Goal: Task Accomplishment & Management: Complete application form

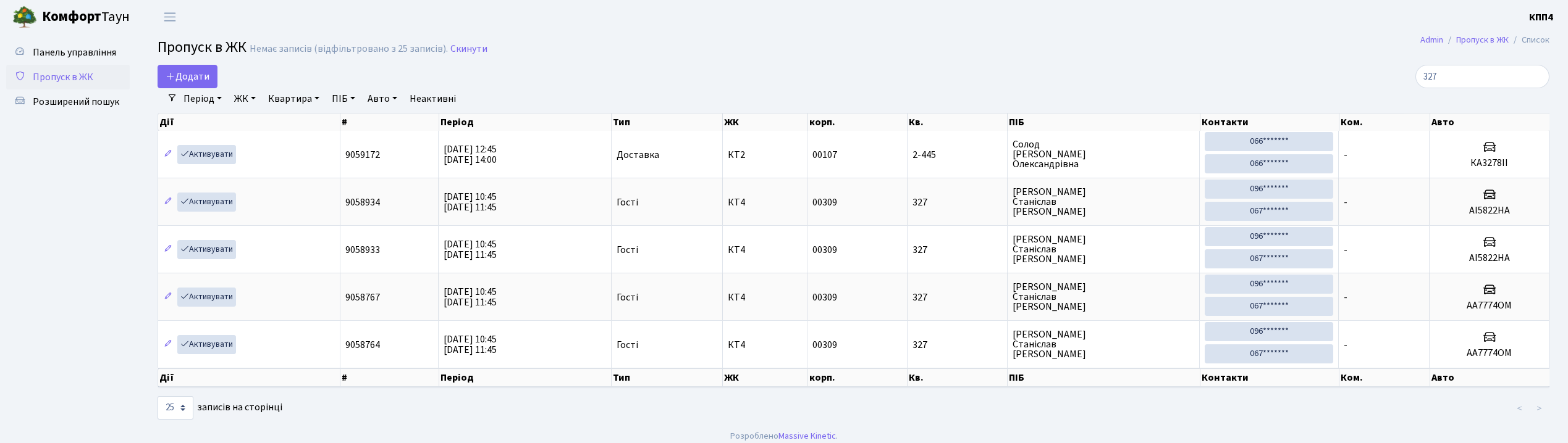
select select "25"
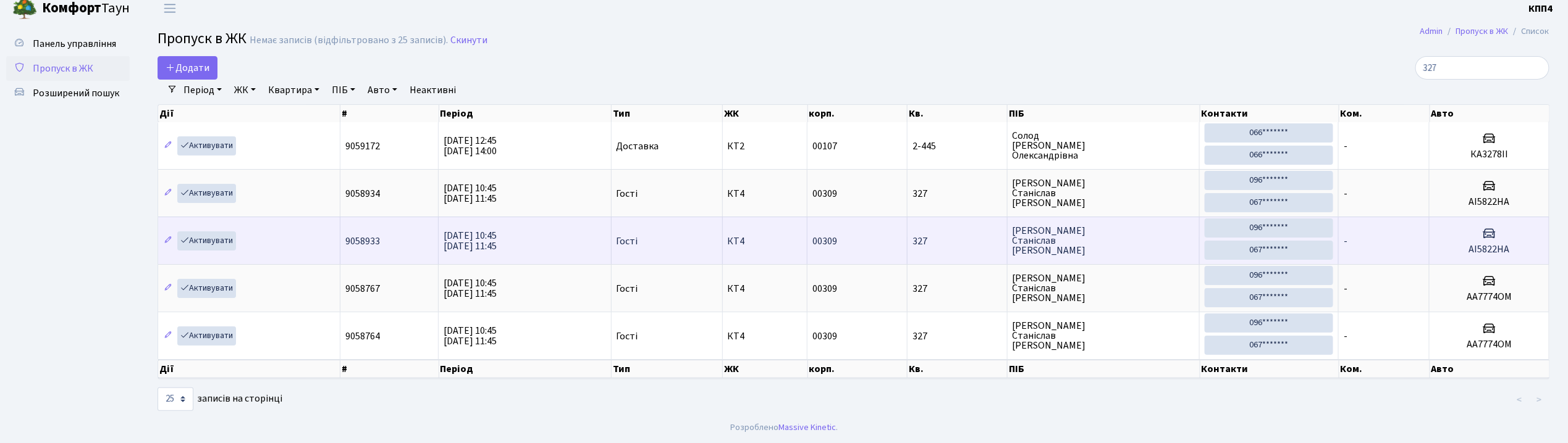
scroll to position [16, 0]
type input "3"
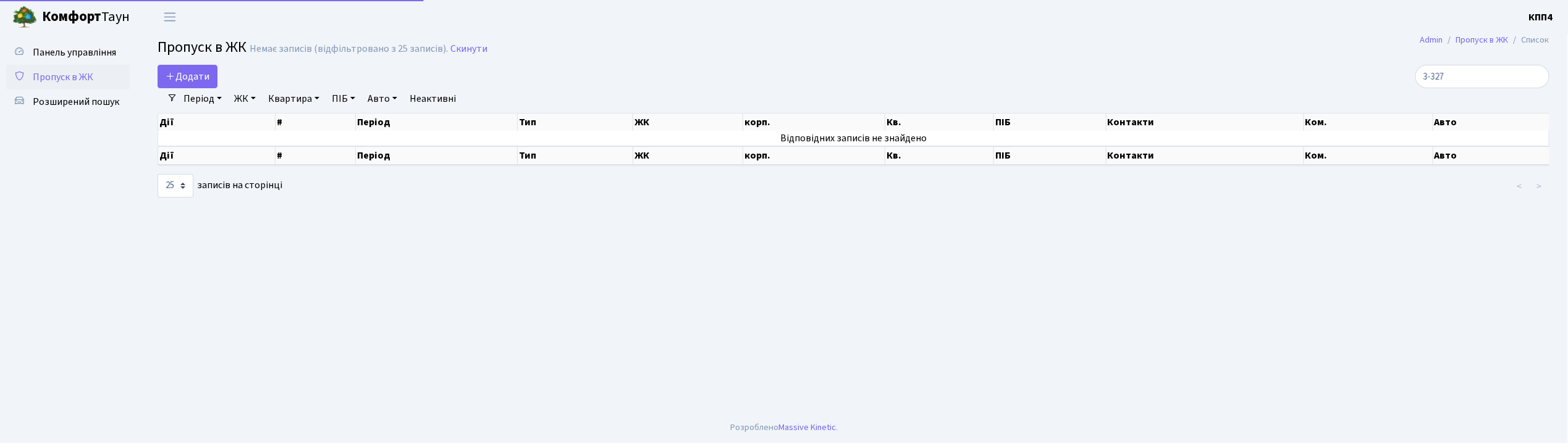
scroll to position [0, 0]
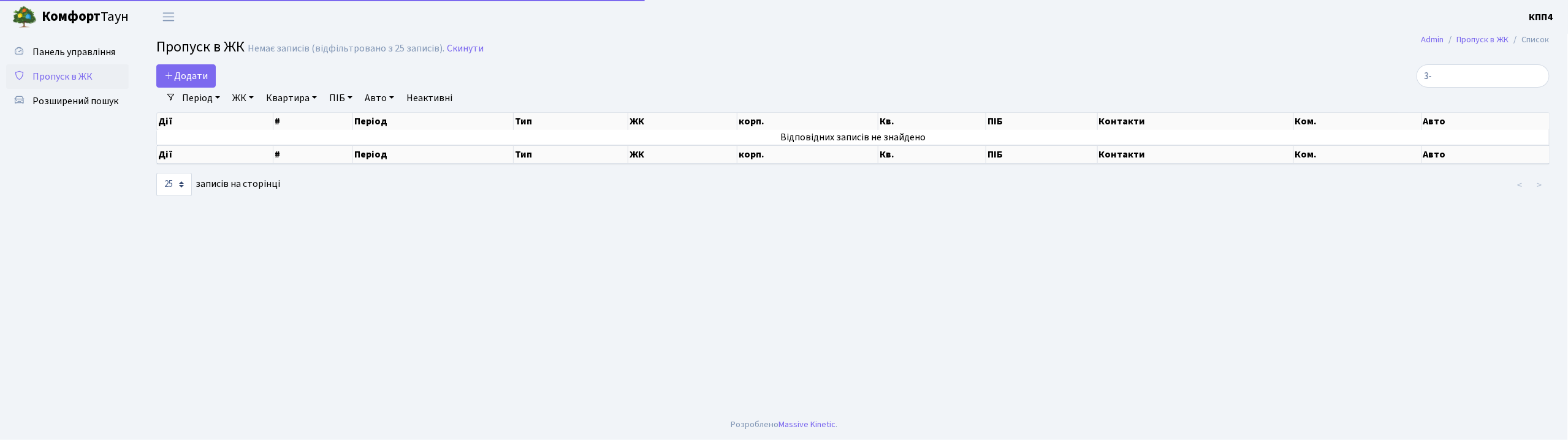
type input "3"
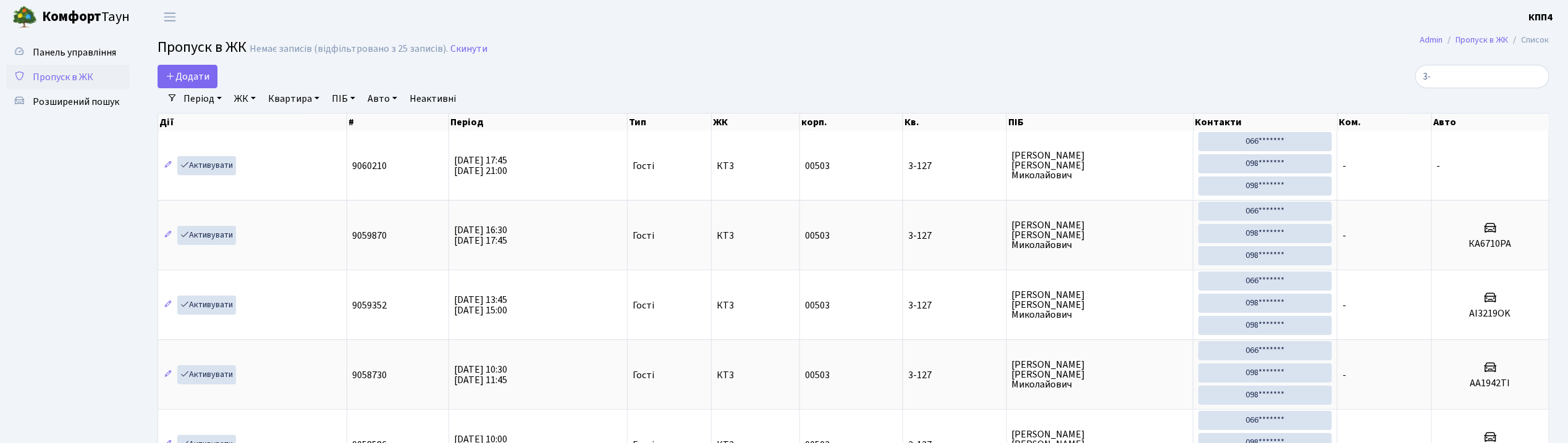
type input "3"
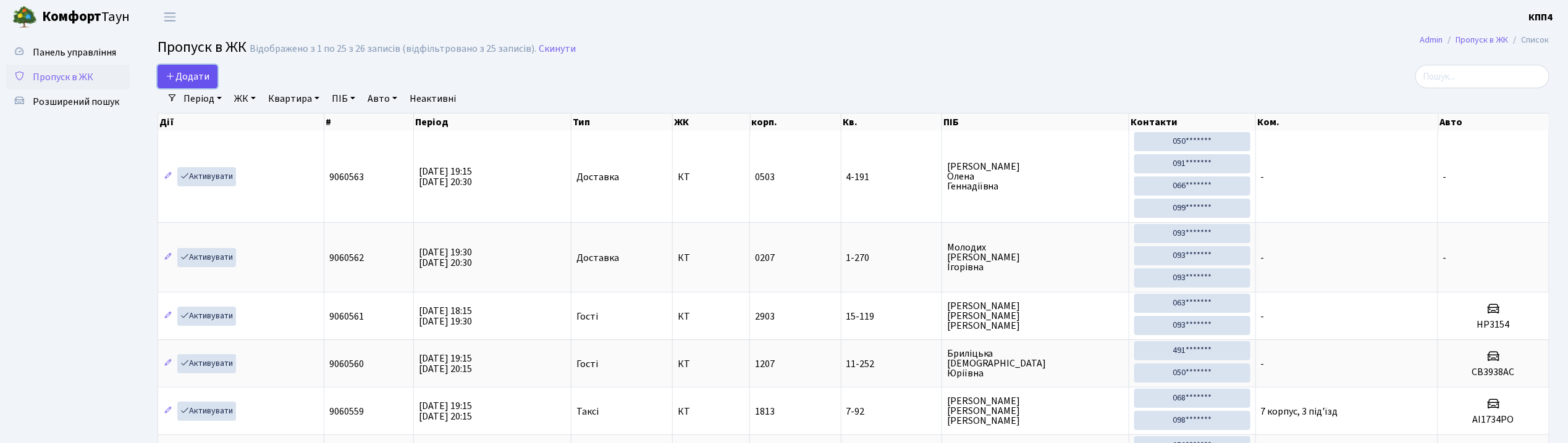
click at [205, 85] on link "Додати" at bounding box center [187, 77] width 60 height 24
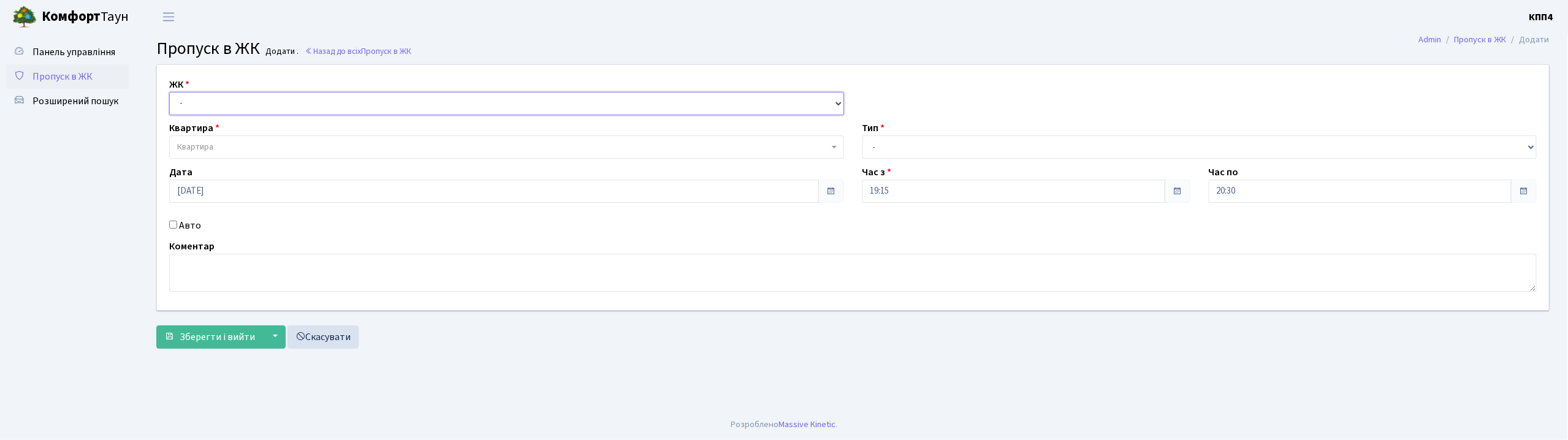
click at [221, 106] on select "- КТ, вул. Регенераторна, 4 КТ2, просп. [STREET_ADDRESS] [STREET_ADDRESS] [PERS…" at bounding box center [507, 104] width 675 height 23
select select "271"
click at [169, 92] on select "- КТ, вул. Регенераторна, 4 КТ2, просп. [STREET_ADDRESS] [STREET_ADDRESS] [PERS…" at bounding box center [507, 104] width 675 height 23
select select
click at [244, 145] on span "Квартира" at bounding box center [503, 147] width 651 height 12
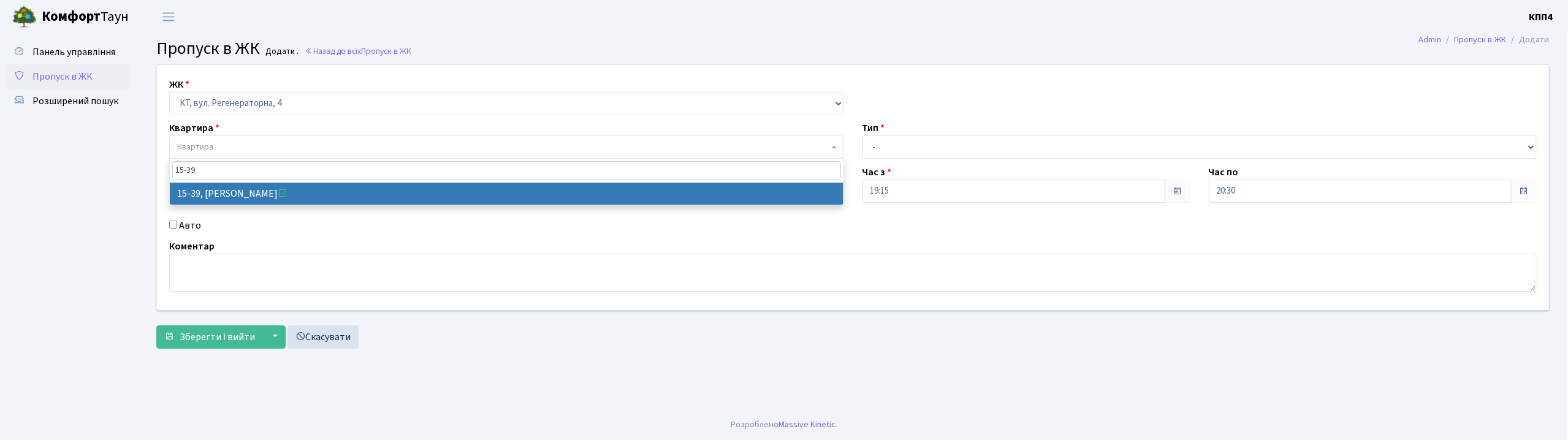
type input "15-39"
select select "8814"
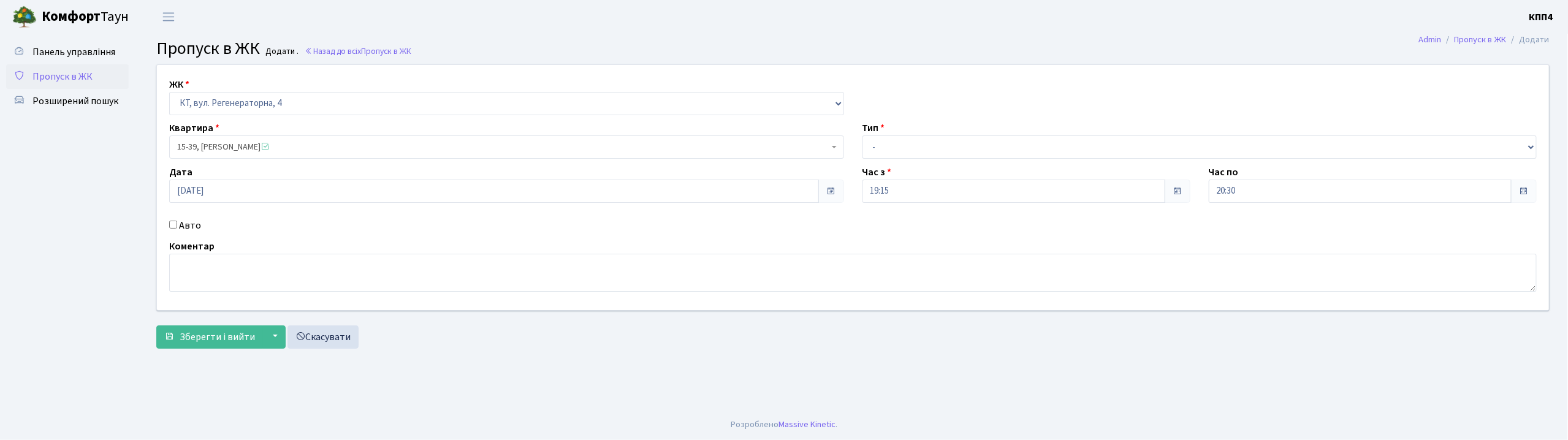
click at [173, 227] on input "Авто" at bounding box center [173, 224] width 8 height 8
checkbox input "true"
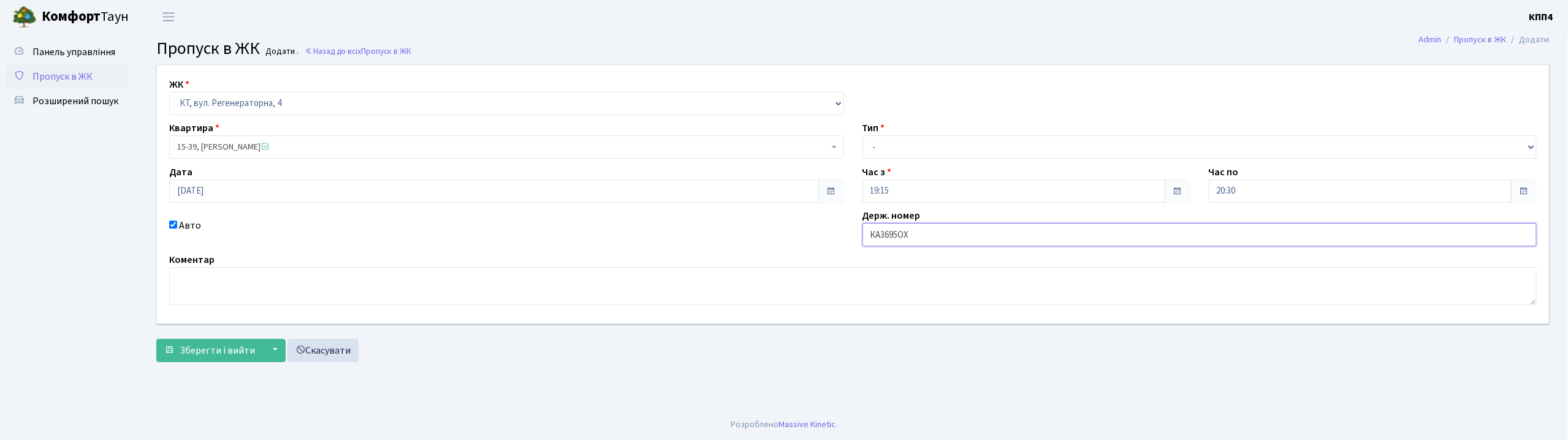
type input "КА3695ОХ"
click at [1067, 154] on select "- Доставка Таксі Гості Сервіс" at bounding box center [1200, 147] width 675 height 23
click at [863, 135] on select "- Доставка Таксі Гості Сервіс" at bounding box center [1200, 147] width 675 height 23
click at [981, 148] on select "- Доставка Таксі Гості Сервіс" at bounding box center [1200, 147] width 675 height 23
select select "2"
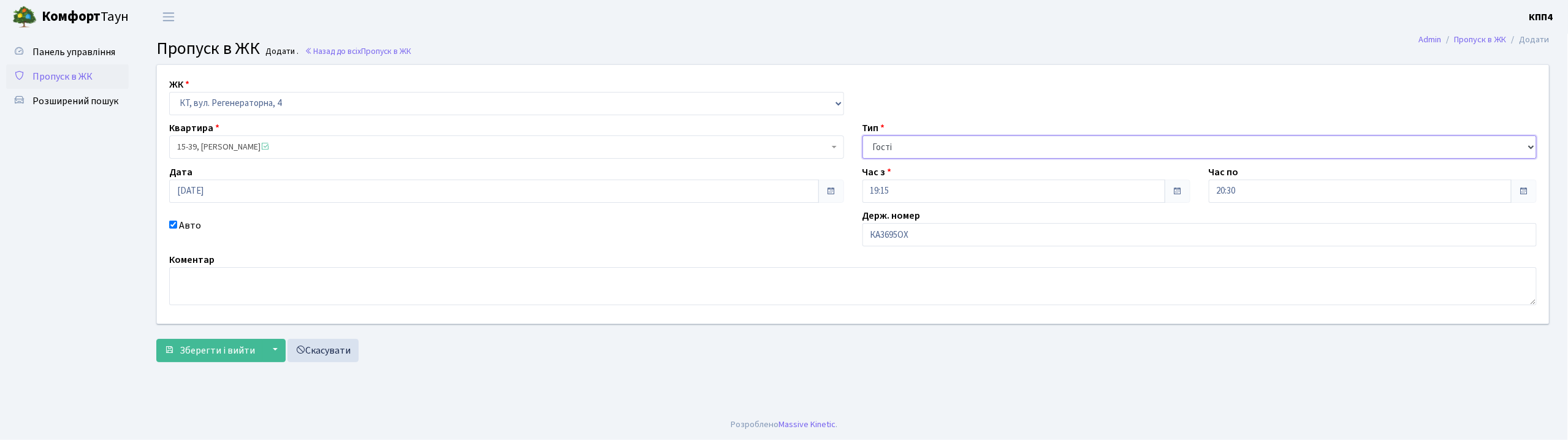
click at [863, 135] on select "- Доставка Таксі Гості Сервіс" at bounding box center [1200, 147] width 675 height 23
click at [221, 344] on span "Зберегти і вийти" at bounding box center [218, 350] width 75 height 14
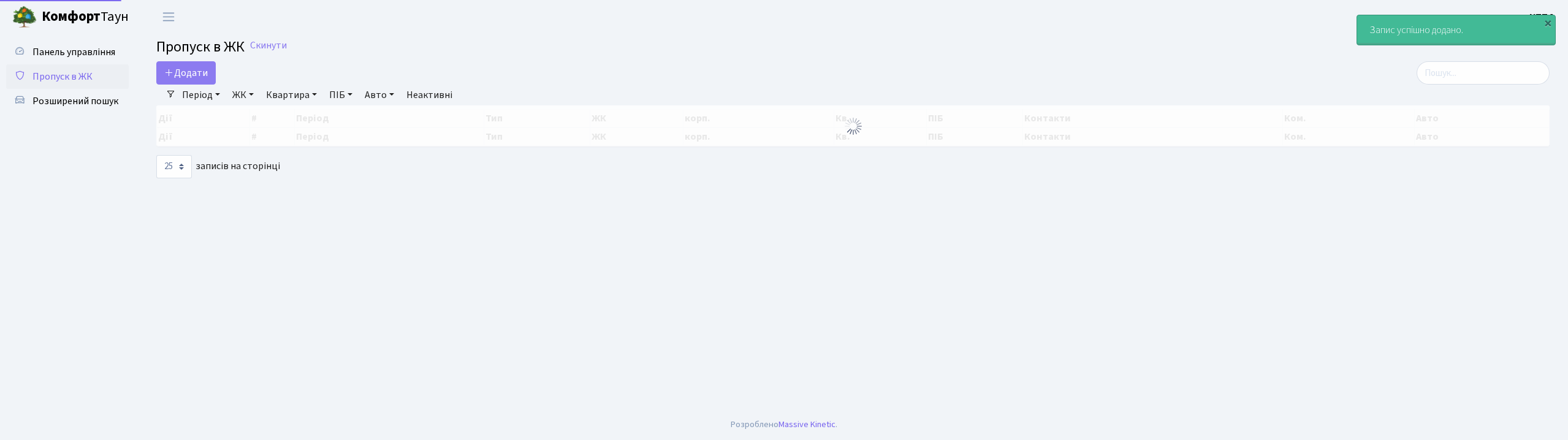
select select "25"
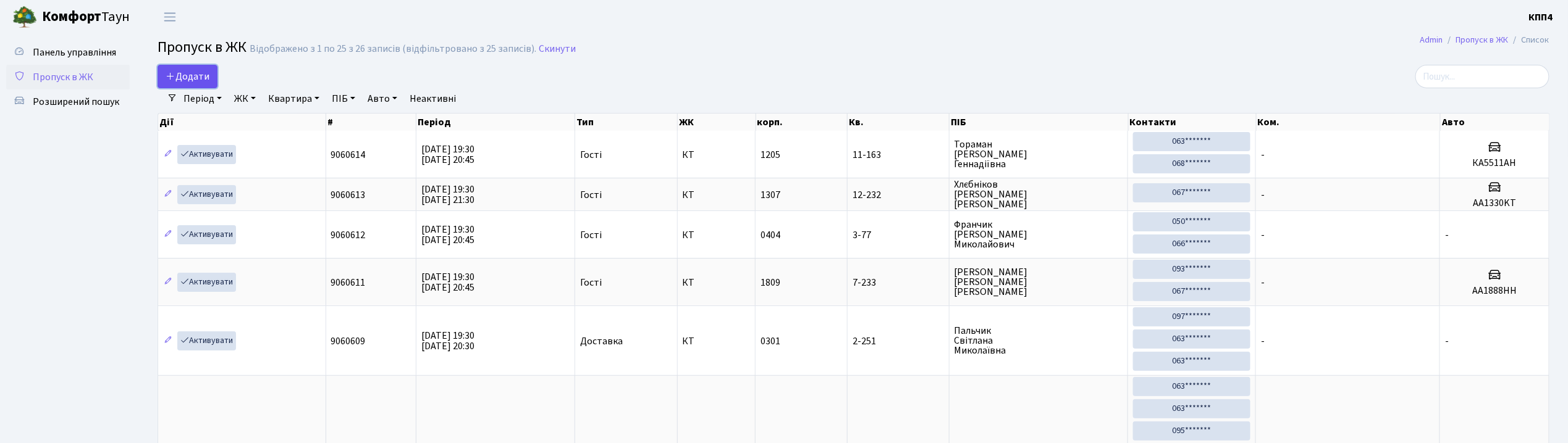
click at [184, 68] on link "Додати" at bounding box center [187, 77] width 60 height 24
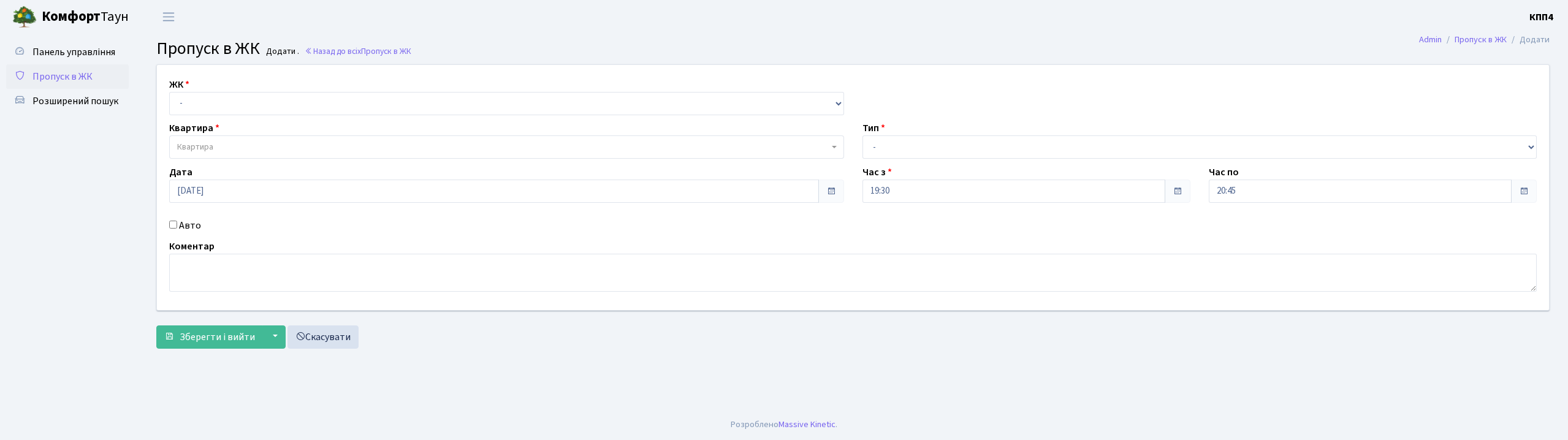
click at [190, 108] on select "- КТ, вул. Регенераторна, 4 КТ2, просп. [STREET_ADDRESS] [STREET_ADDRESS] [PERS…" at bounding box center [507, 104] width 675 height 23
select select "271"
click at [169, 92] on select "- КТ, вул. Регенераторна, 4 КТ2, просп. [STREET_ADDRESS] [STREET_ADDRESS] [PERS…" at bounding box center [507, 104] width 675 height 23
select select
click at [212, 143] on span "Квартира" at bounding box center [195, 147] width 36 height 12
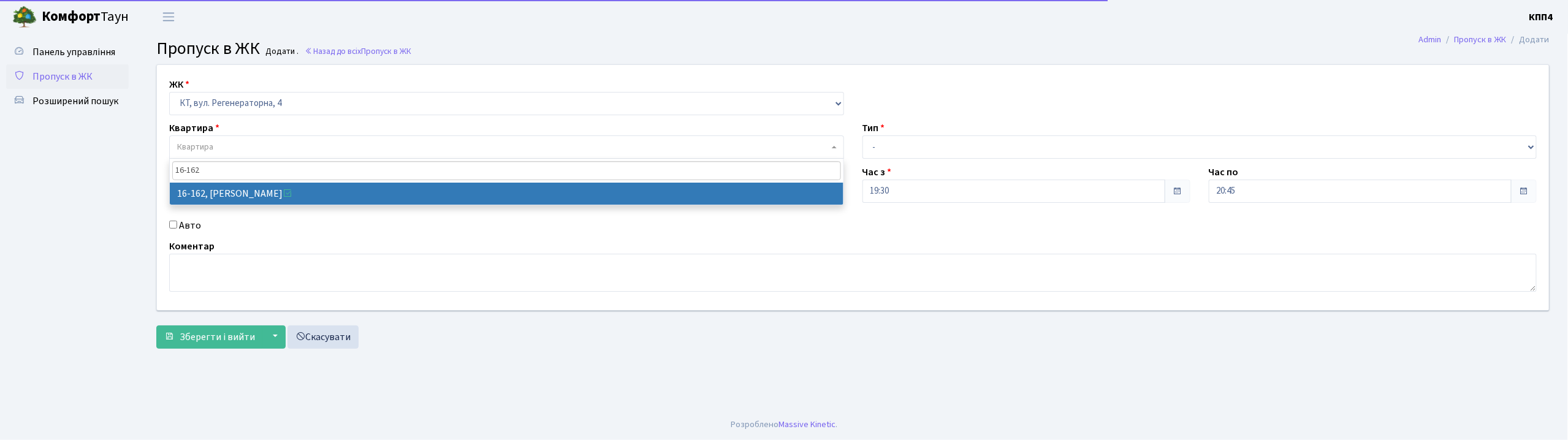
type input "16-162"
select select "8723"
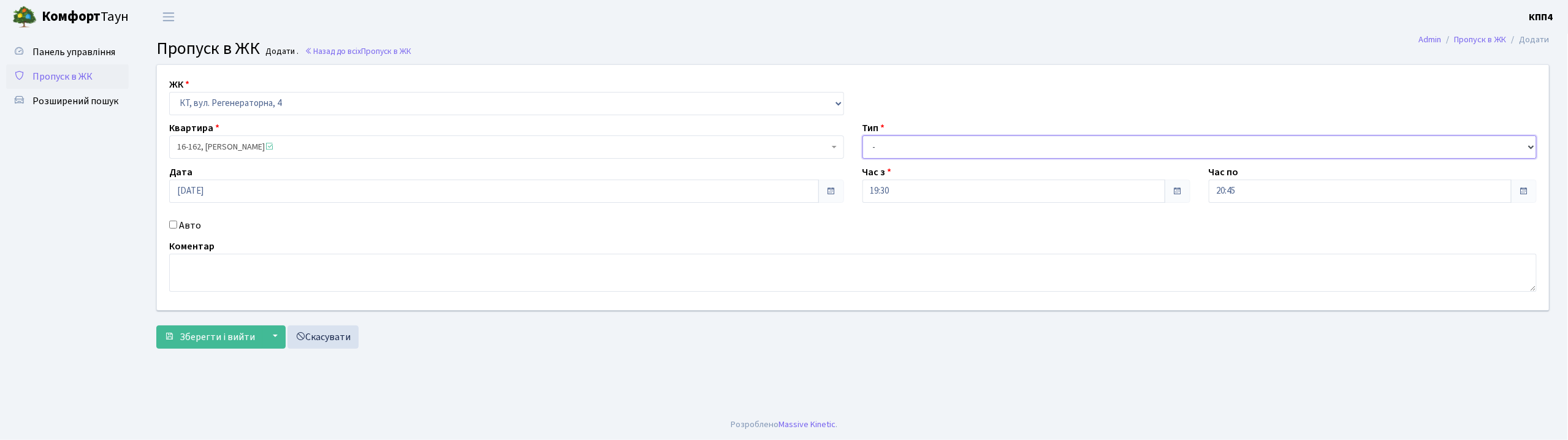
click at [906, 151] on select "- Доставка Таксі Гості Сервіс" at bounding box center [1200, 147] width 675 height 23
select select "1"
click at [863, 135] on select "- Доставка Таксі Гості Сервіс" at bounding box center [1200, 147] width 675 height 23
click at [199, 334] on span "Зберегти і вийти" at bounding box center [218, 337] width 75 height 14
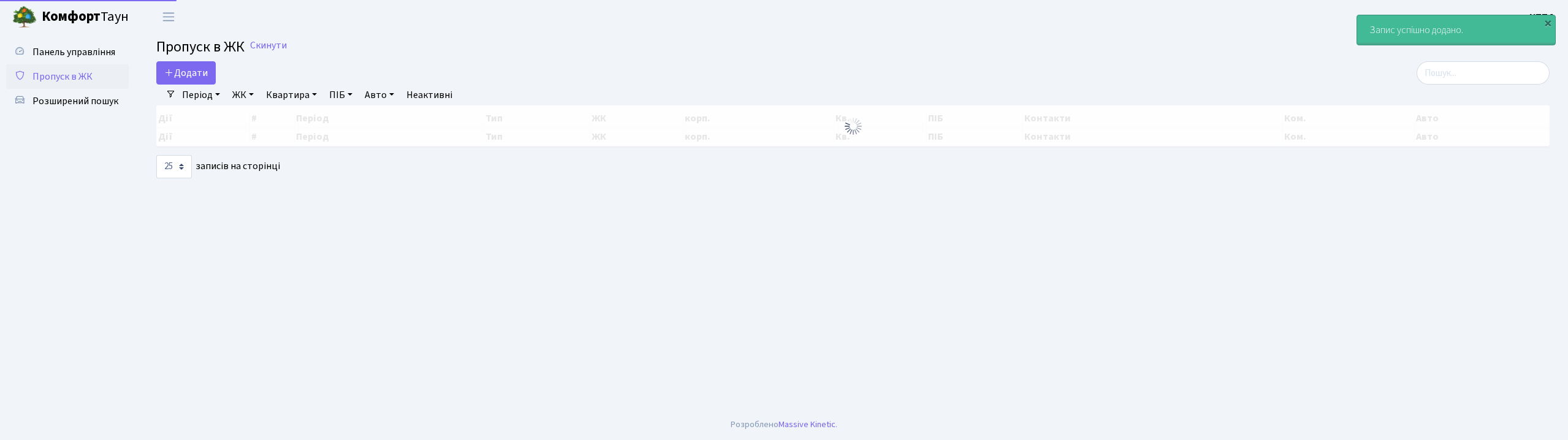
select select "25"
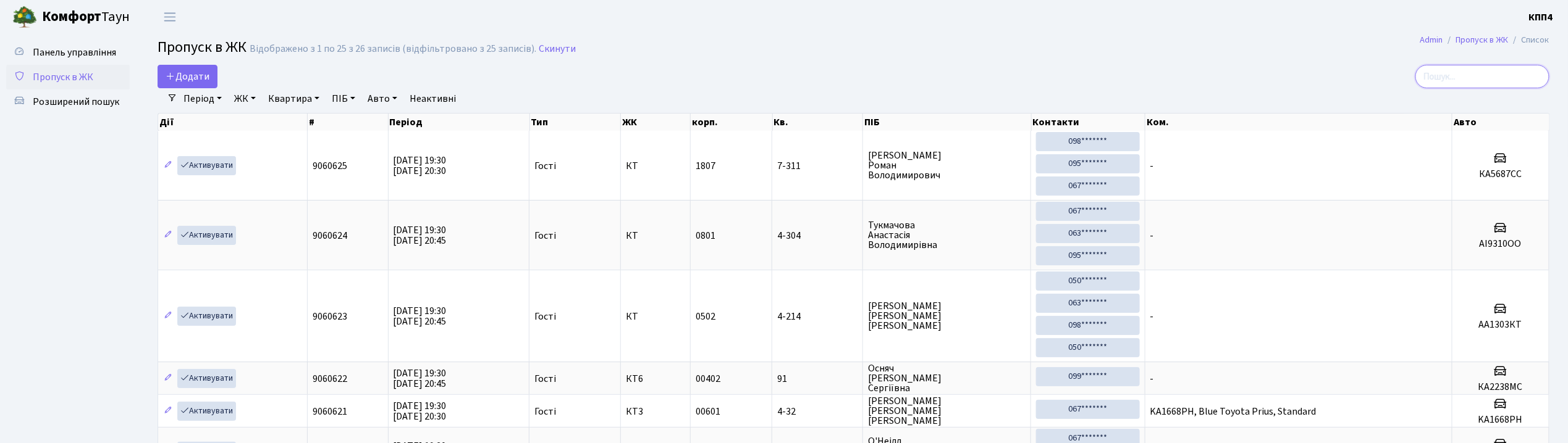
click at [1486, 83] on input "search" at bounding box center [1482, 77] width 134 height 24
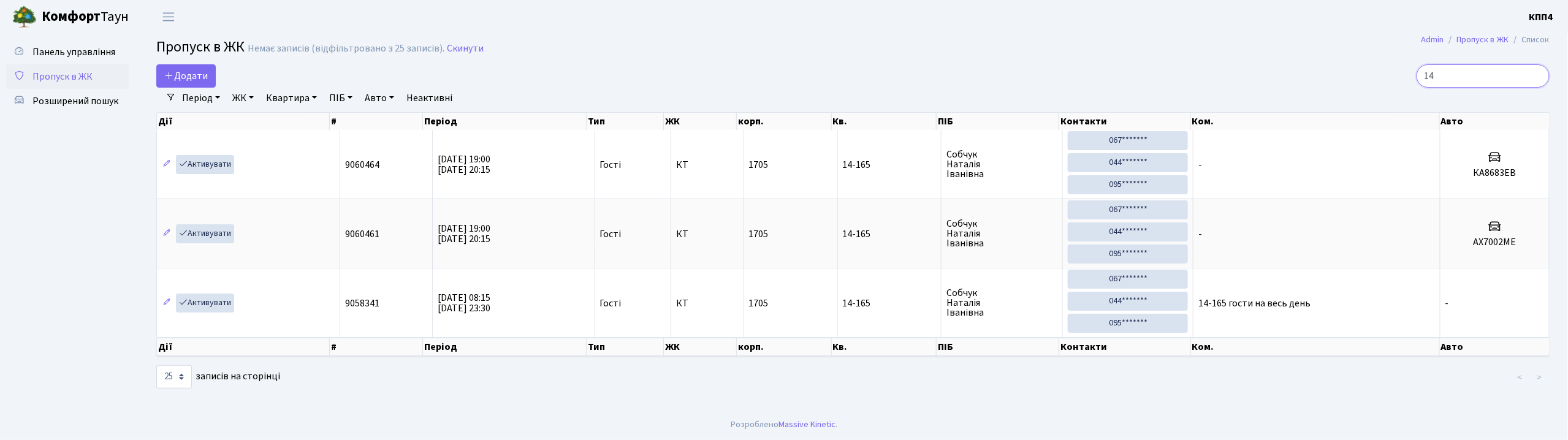
type input "1"
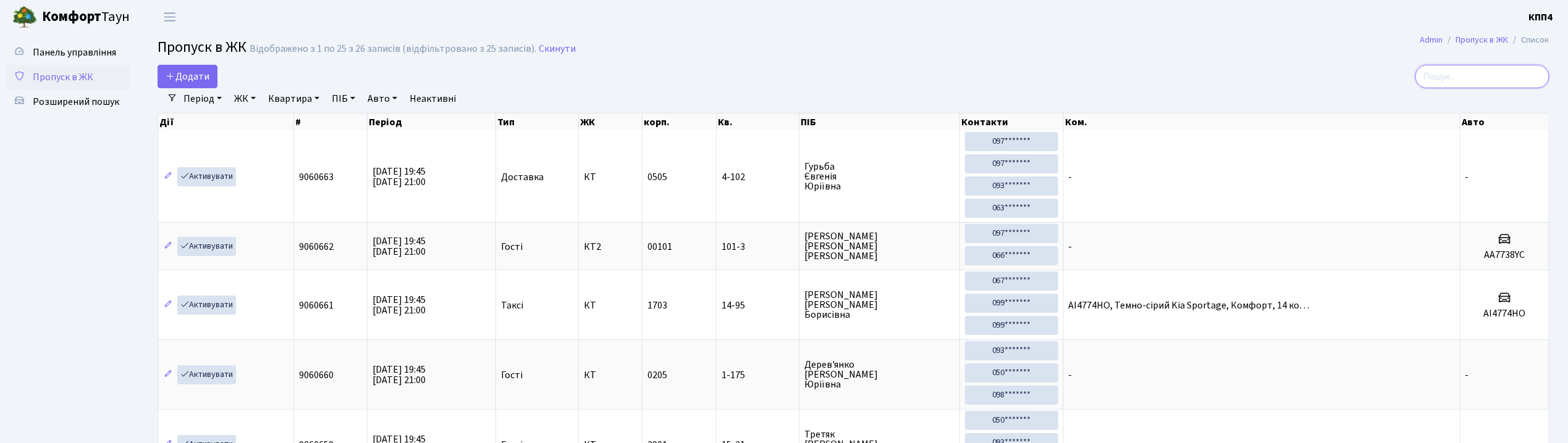
click at [1476, 87] on input "search" at bounding box center [1482, 77] width 134 height 24
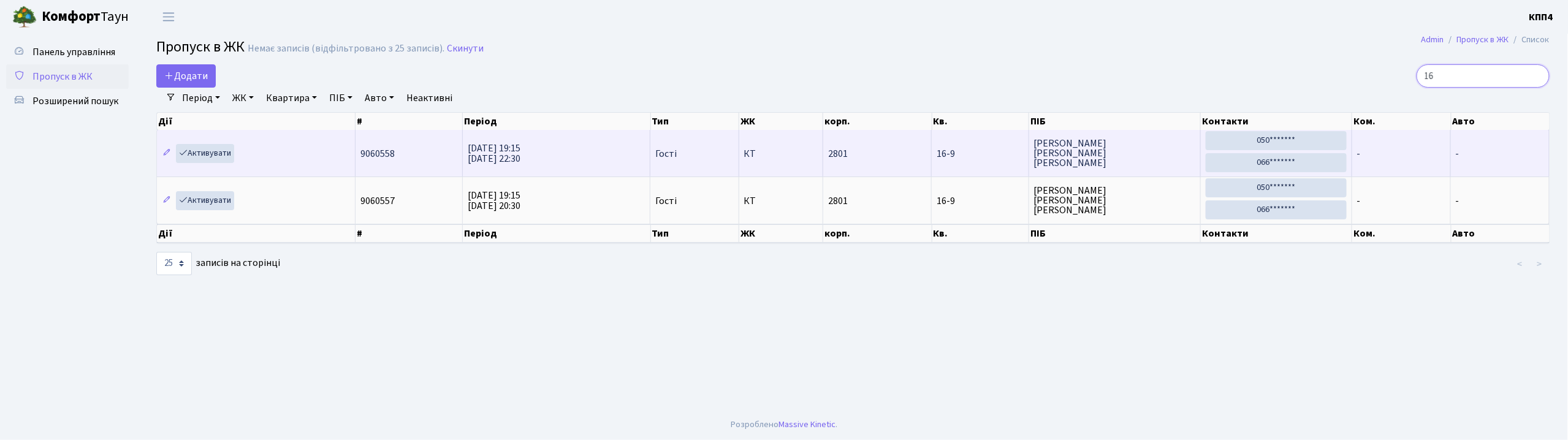
type input "1"
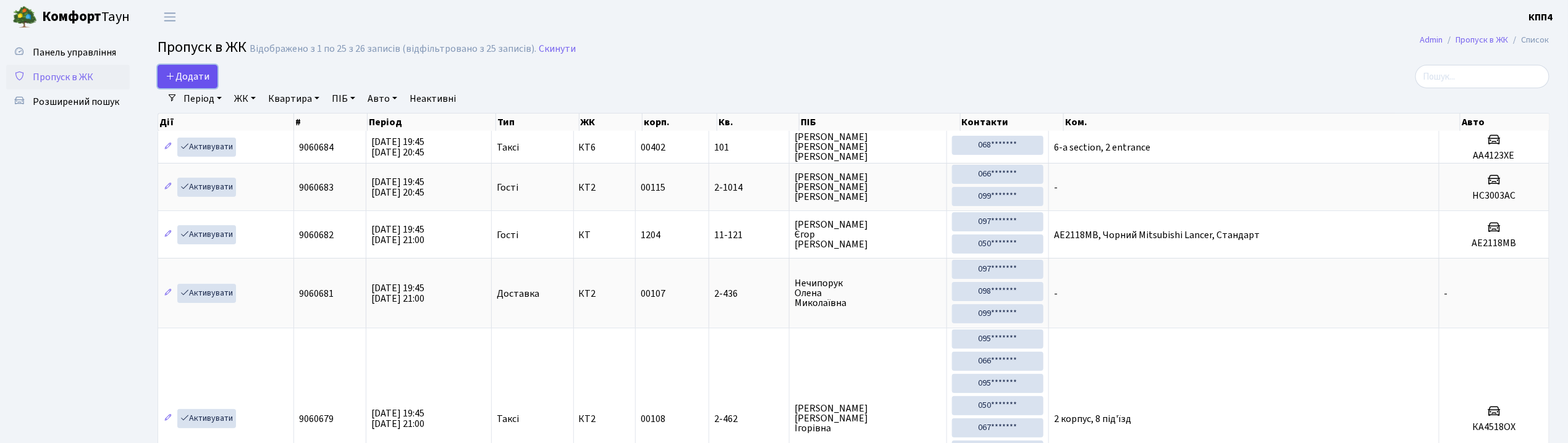
click at [197, 77] on span "Додати" at bounding box center [187, 77] width 44 height 14
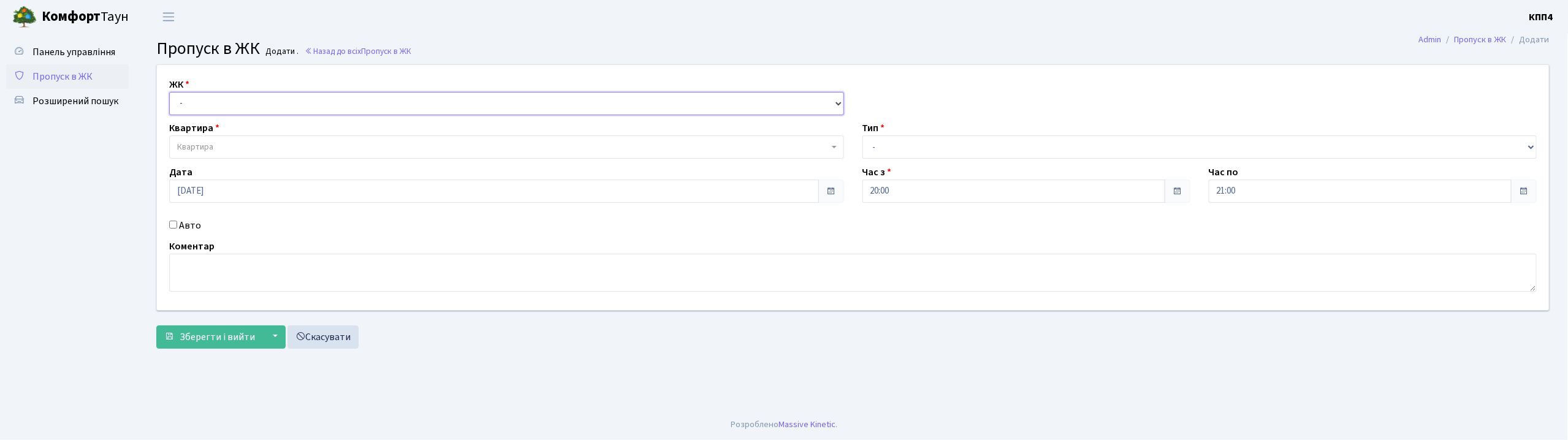
click at [208, 106] on select "- КТ, вул. Регенераторна, 4 КТ2, просп. Соборності, 17 КТ3, вул. Березнева, 16 …" at bounding box center [507, 104] width 675 height 23
select select "271"
click at [169, 92] on select "- КТ, вул. Регенераторна, 4 КТ2, просп. Соборності, 17 КТ3, вул. Березнева, 16 …" at bounding box center [507, 104] width 675 height 23
select select
click at [221, 146] on span "Квартира" at bounding box center [503, 147] width 651 height 12
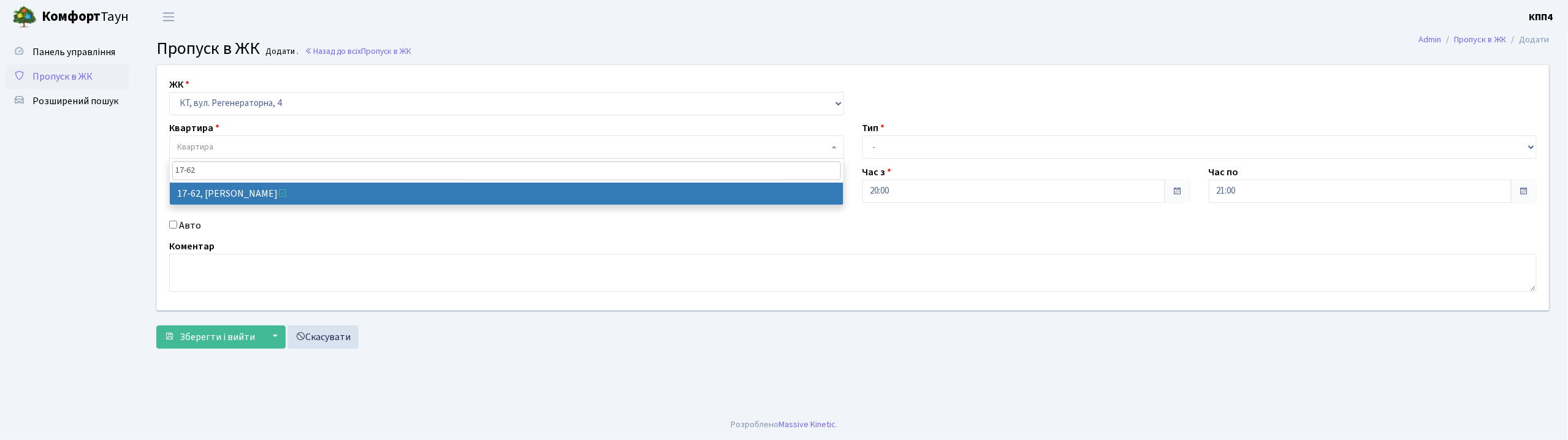
type input "17-62"
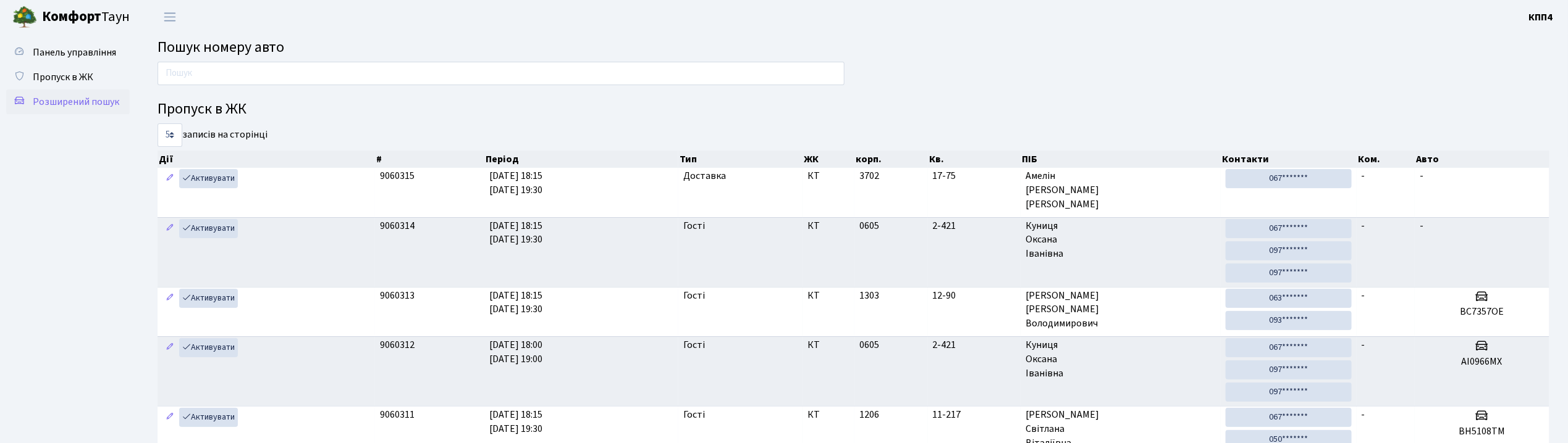
drag, startPoint x: 0, startPoint y: 0, endPoint x: 85, endPoint y: 106, distance: 135.9
click at [85, 106] on span "Розширений пошук" at bounding box center [76, 102] width 87 height 14
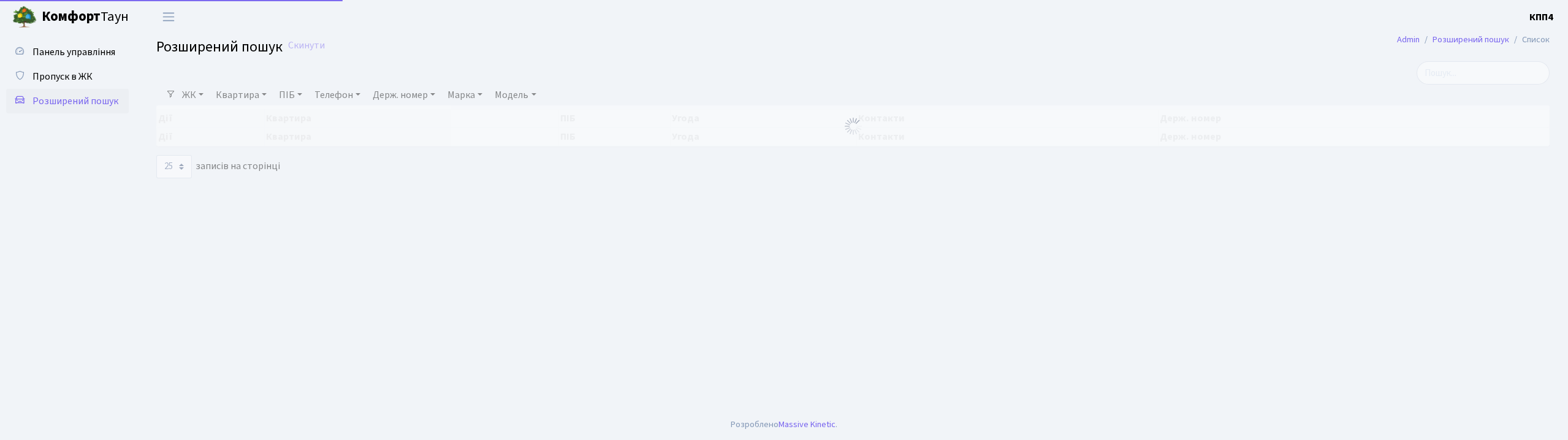
select select "25"
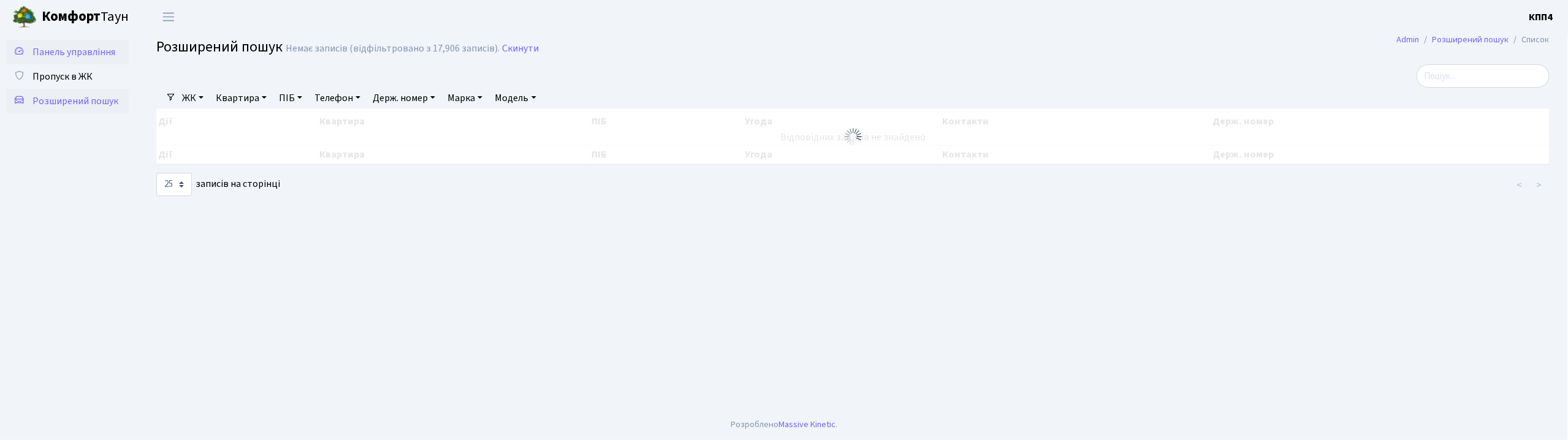
click at [66, 51] on span "Панель управління" at bounding box center [74, 52] width 83 height 14
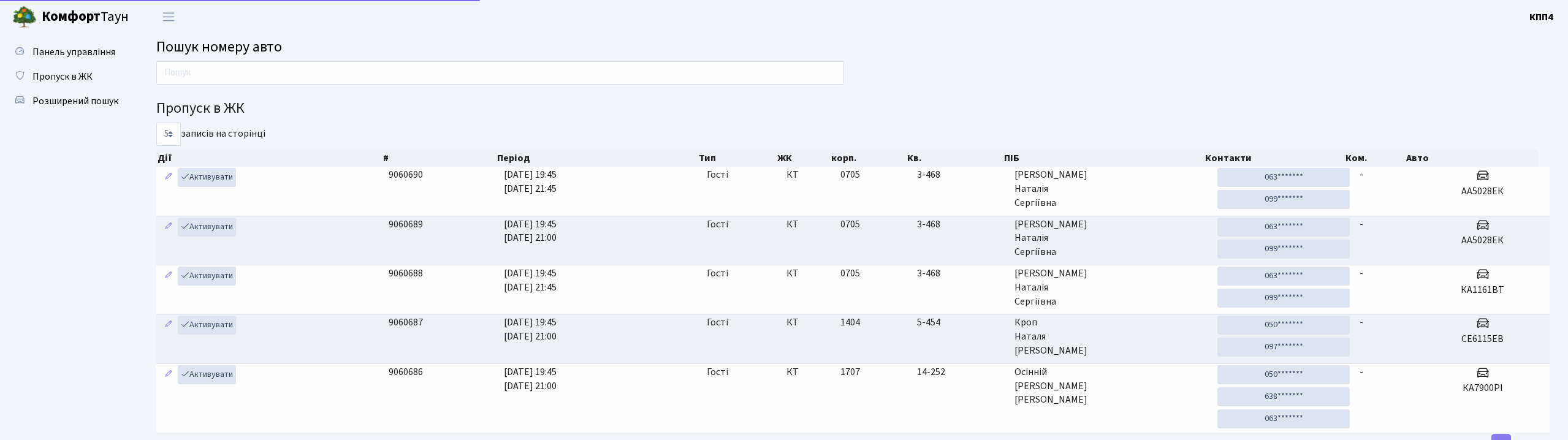
click at [64, 108] on link "Розширений пошук" at bounding box center [67, 101] width 122 height 25
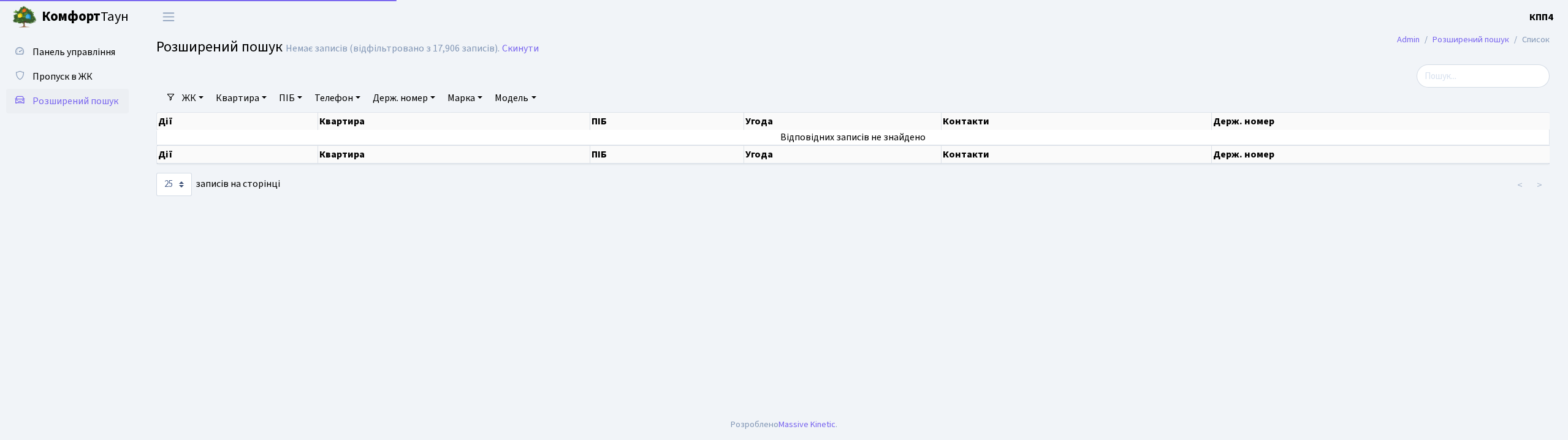
select select "25"
click at [64, 51] on span "Панель управління" at bounding box center [74, 52] width 83 height 14
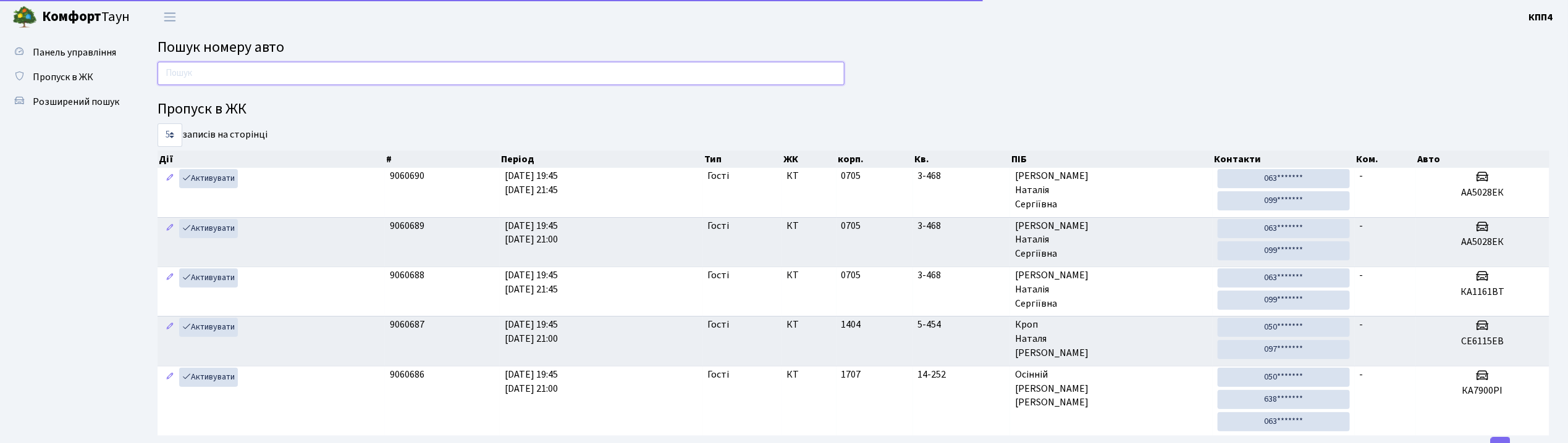
click at [200, 77] on input "text" at bounding box center [501, 73] width 687 height 24
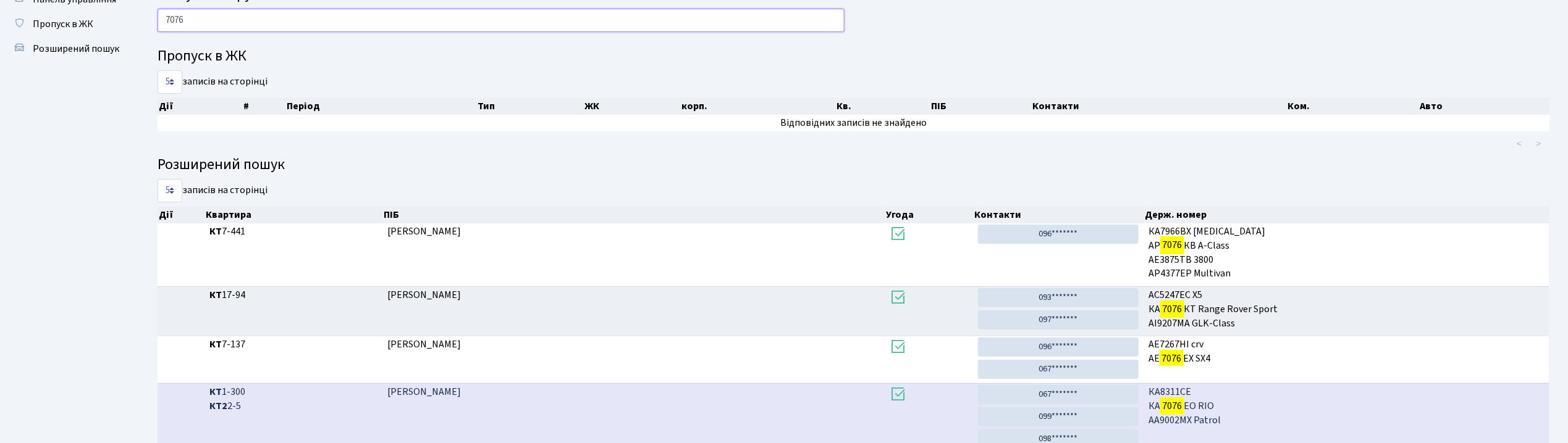
scroll to position [82, 0]
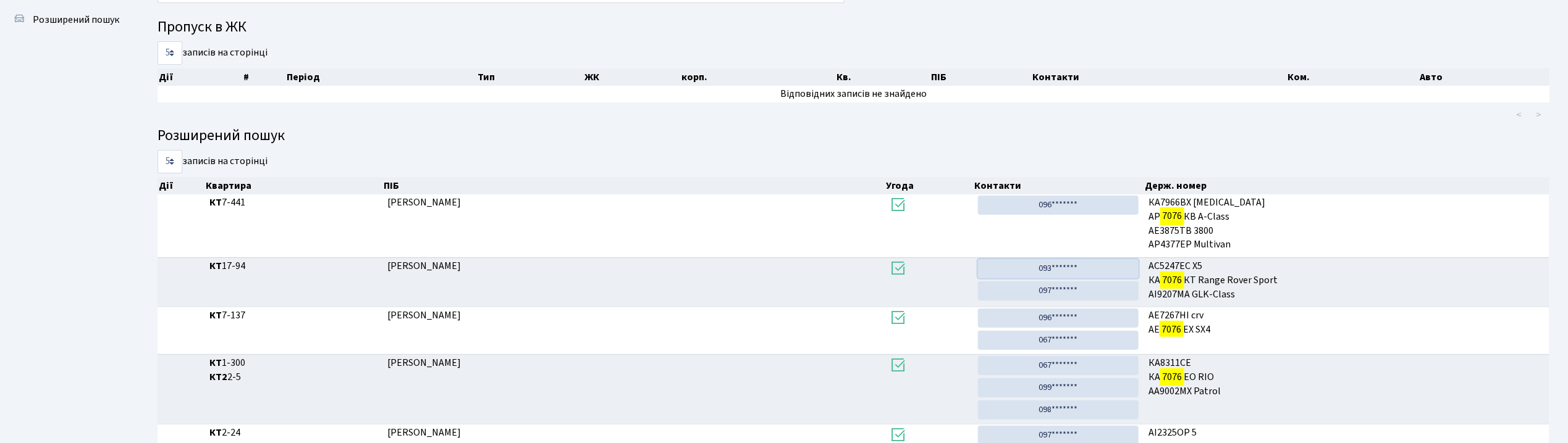
drag, startPoint x: 1086, startPoint y: 270, endPoint x: 841, endPoint y: 83, distance: 308.2
click at [1086, 270] on link "093*******" at bounding box center [1058, 269] width 161 height 19
click at [841, 83] on th "Кв." at bounding box center [882, 77] width 95 height 17
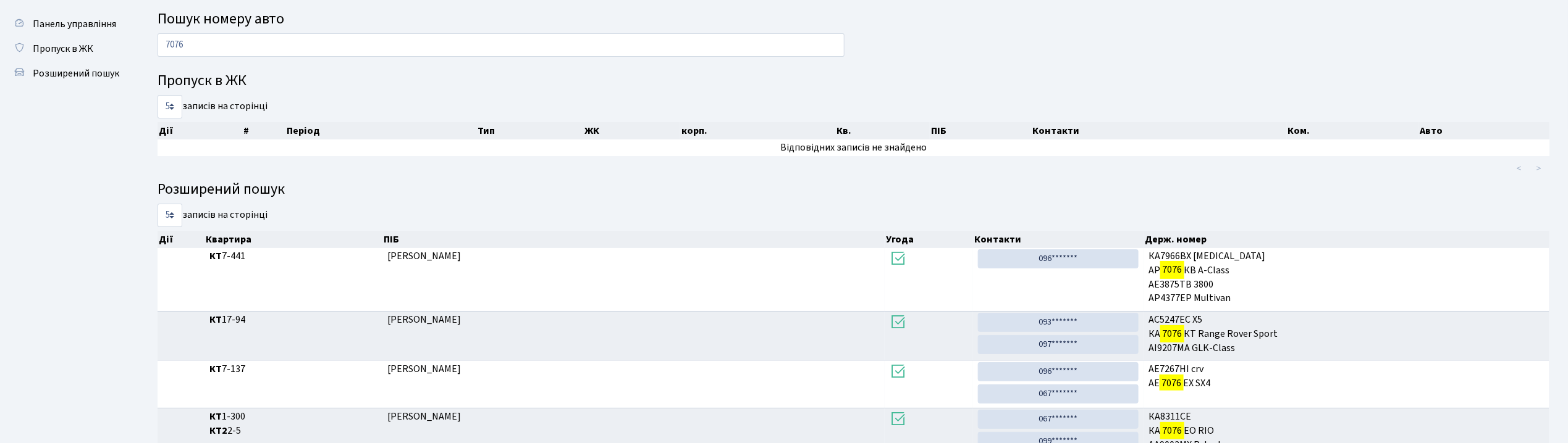
scroll to position [0, 0]
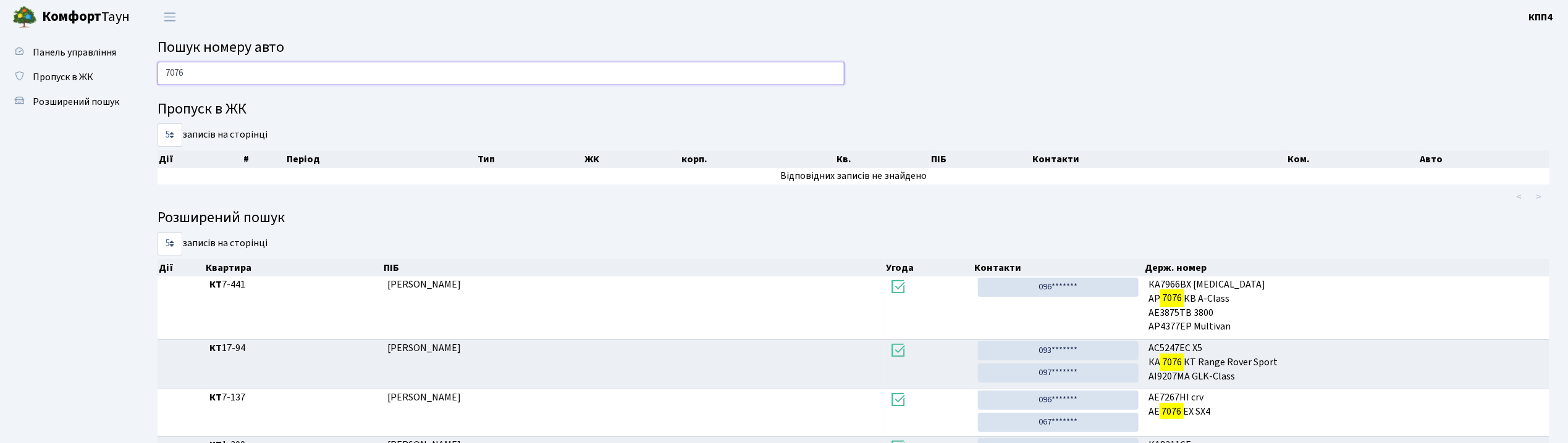
click at [330, 73] on input "7076" at bounding box center [501, 73] width 687 height 24
type input "7"
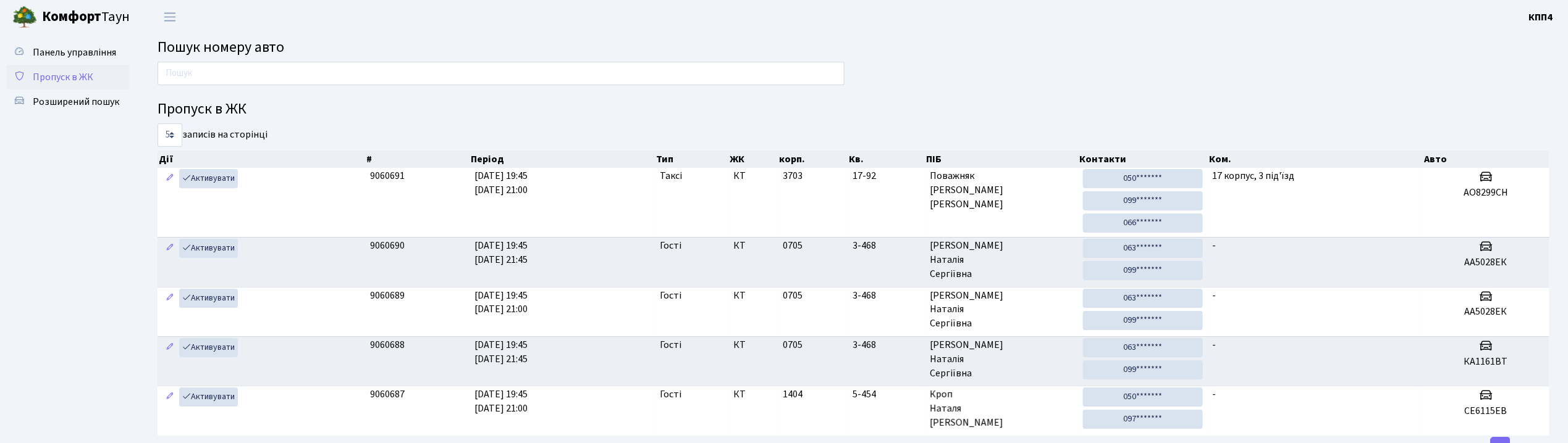
click at [98, 80] on link "Пропуск в ЖК" at bounding box center [68, 77] width 123 height 25
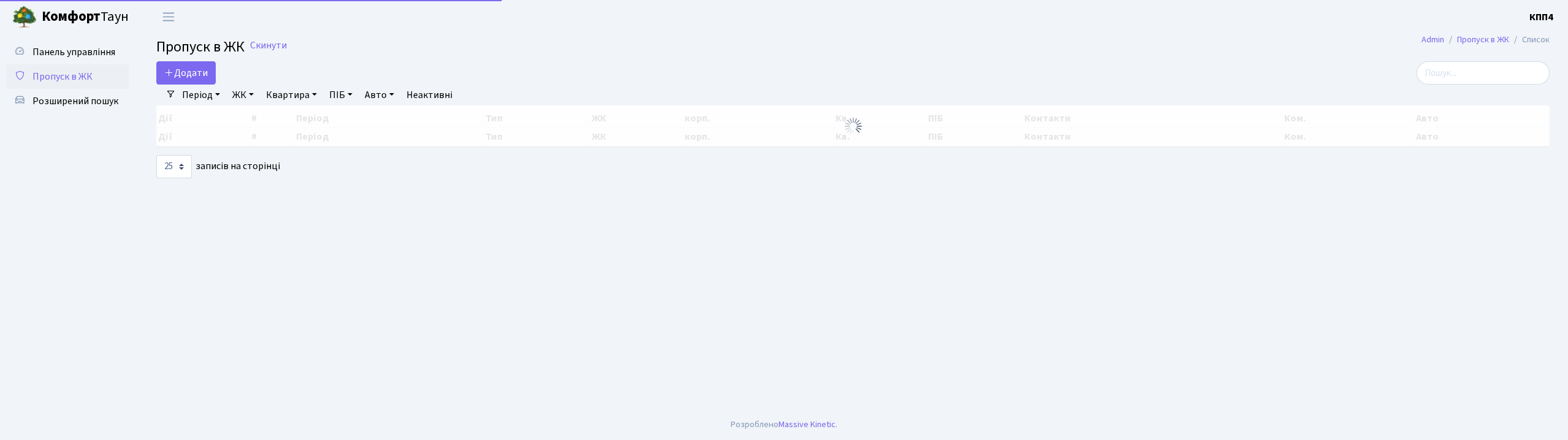
select select "25"
click at [89, 41] on link "Панель управління" at bounding box center [67, 52] width 122 height 25
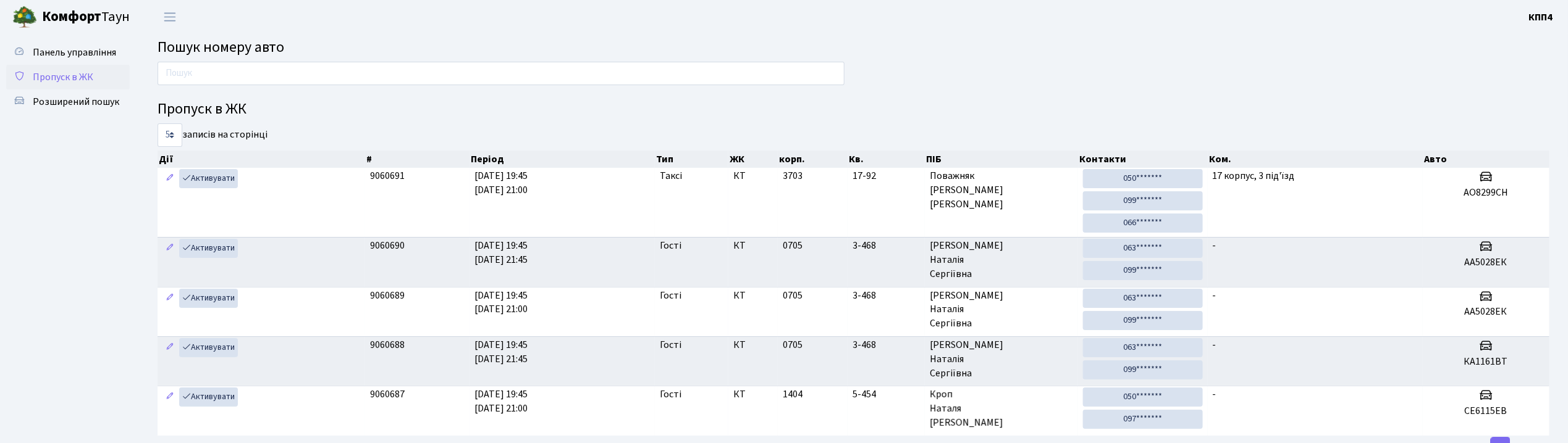
click at [95, 70] on link "Пропуск в ЖК" at bounding box center [68, 77] width 123 height 25
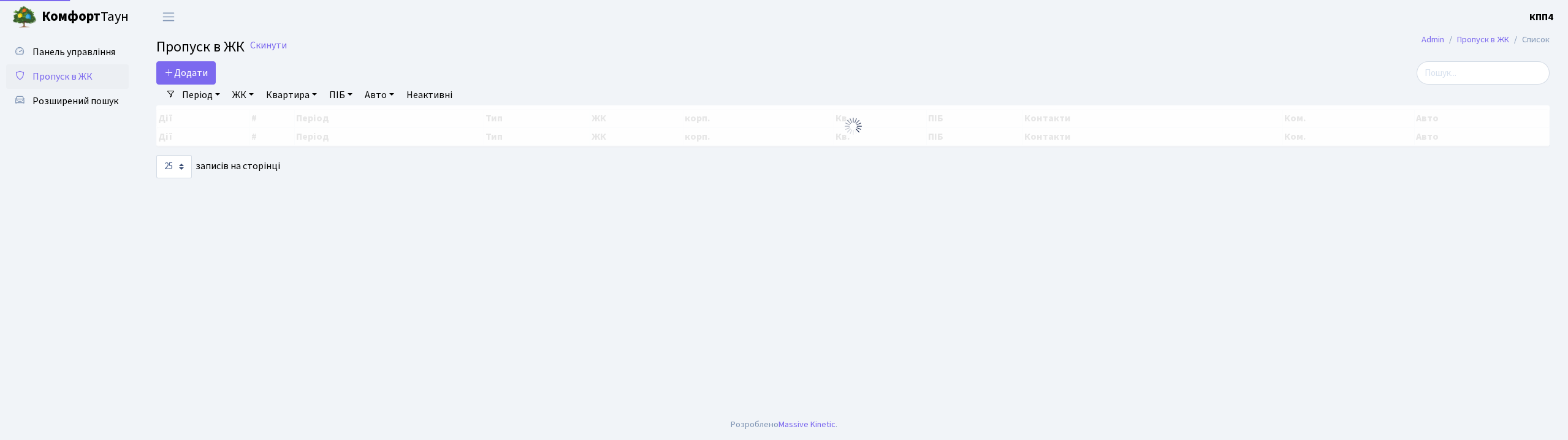
select select "25"
